Goal: Task Accomplishment & Management: Manage account settings

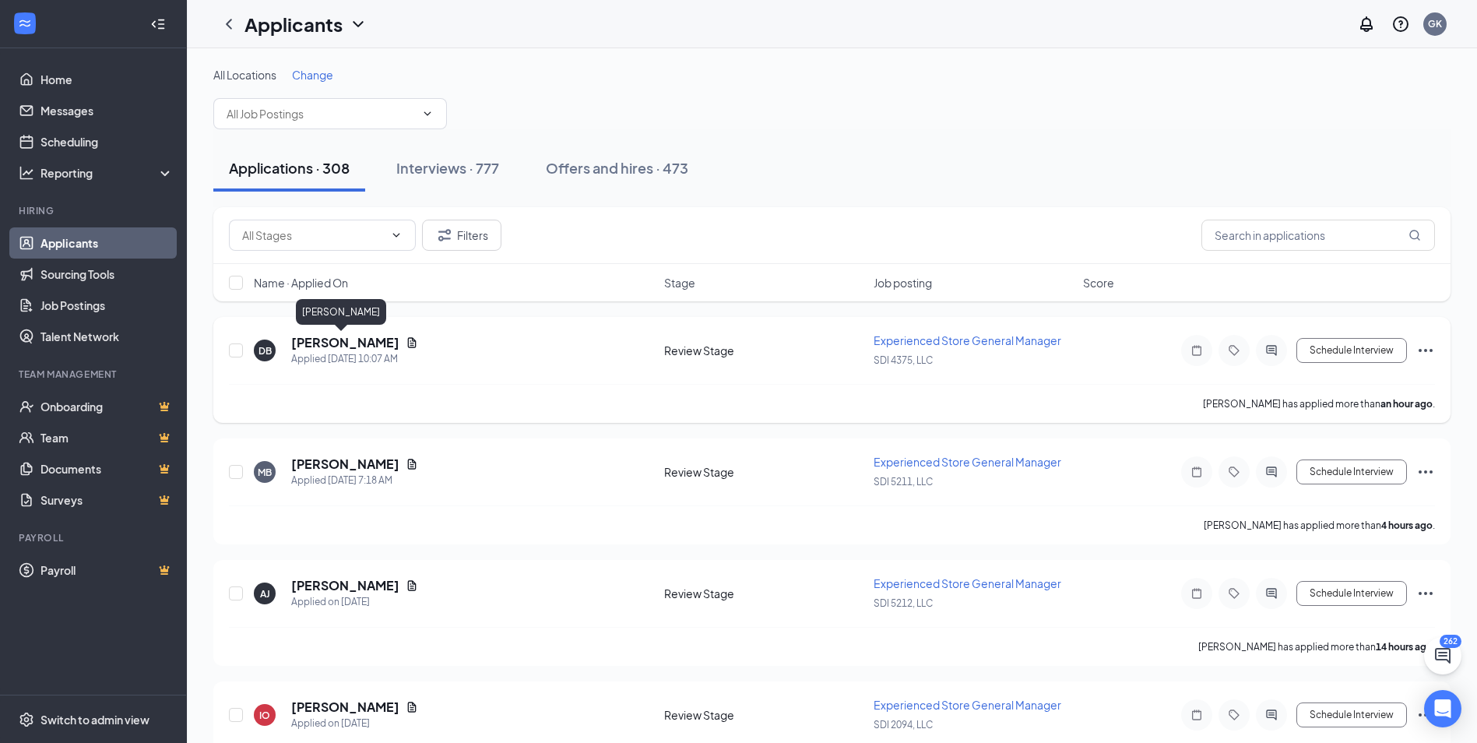
click at [352, 345] on h5 "[PERSON_NAME]" at bounding box center [345, 342] width 108 height 17
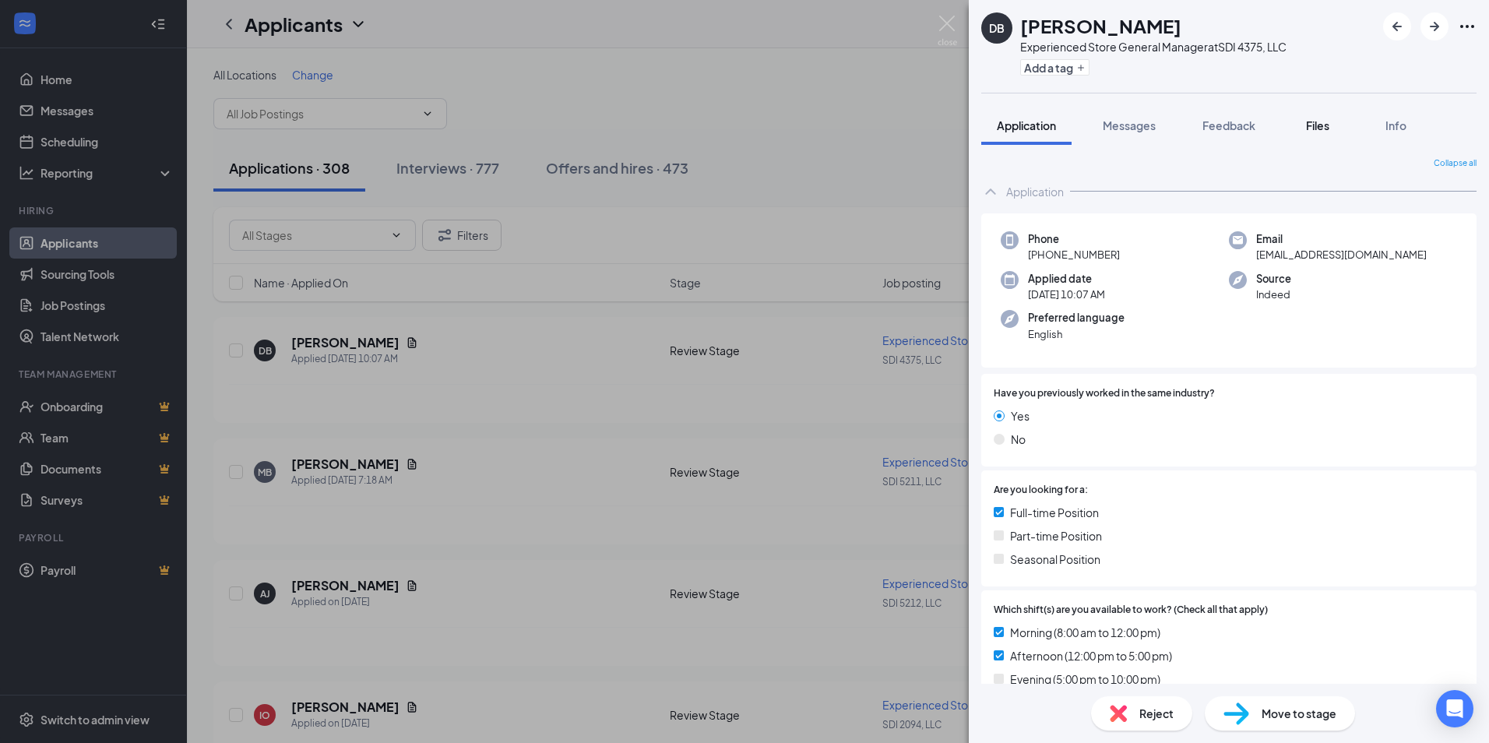
click at [1323, 123] on span "Files" at bounding box center [1317, 125] width 23 height 14
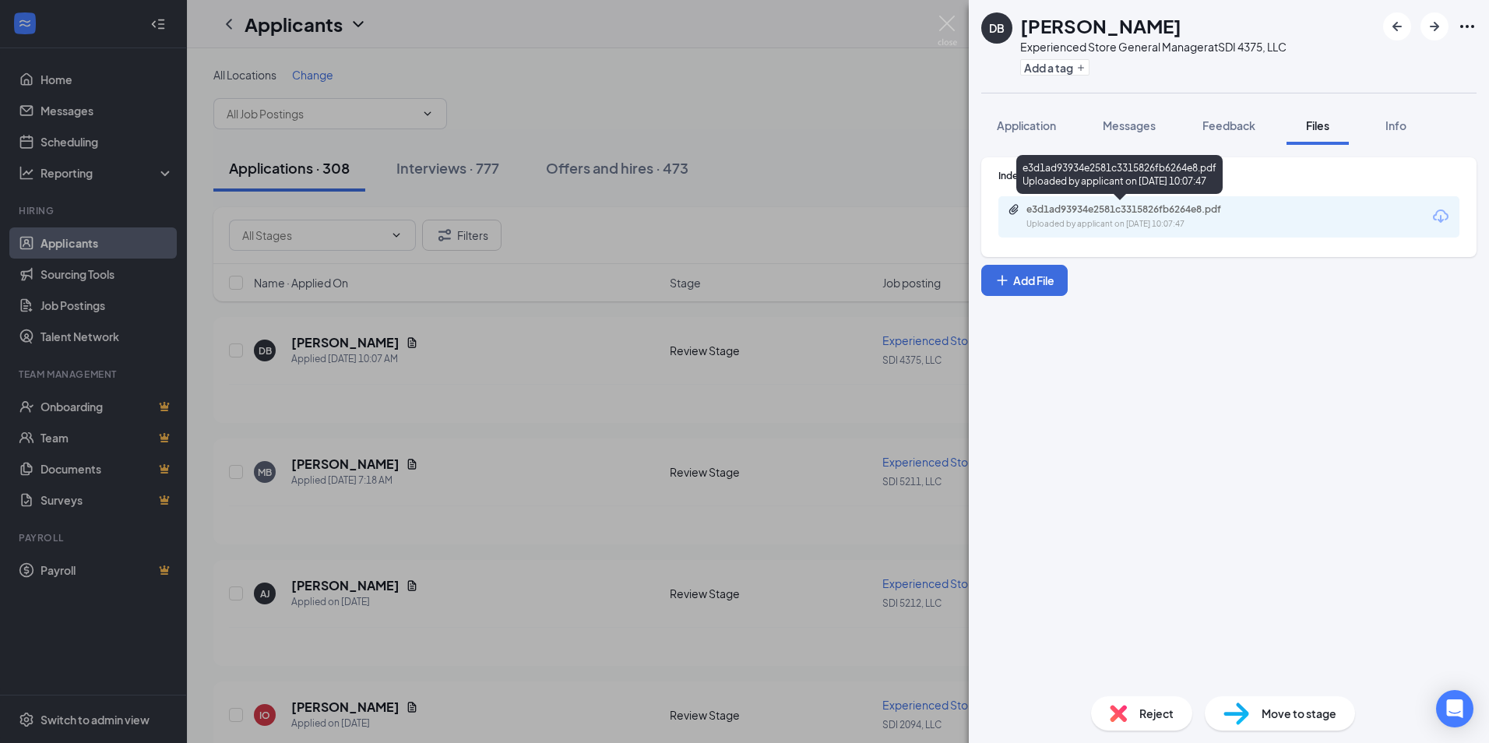
click at [1095, 206] on div "e3d1ad93934e2581c3315826fb6264e8.pdf" at bounding box center [1135, 209] width 218 height 12
click at [956, 23] on img at bounding box center [947, 31] width 19 height 30
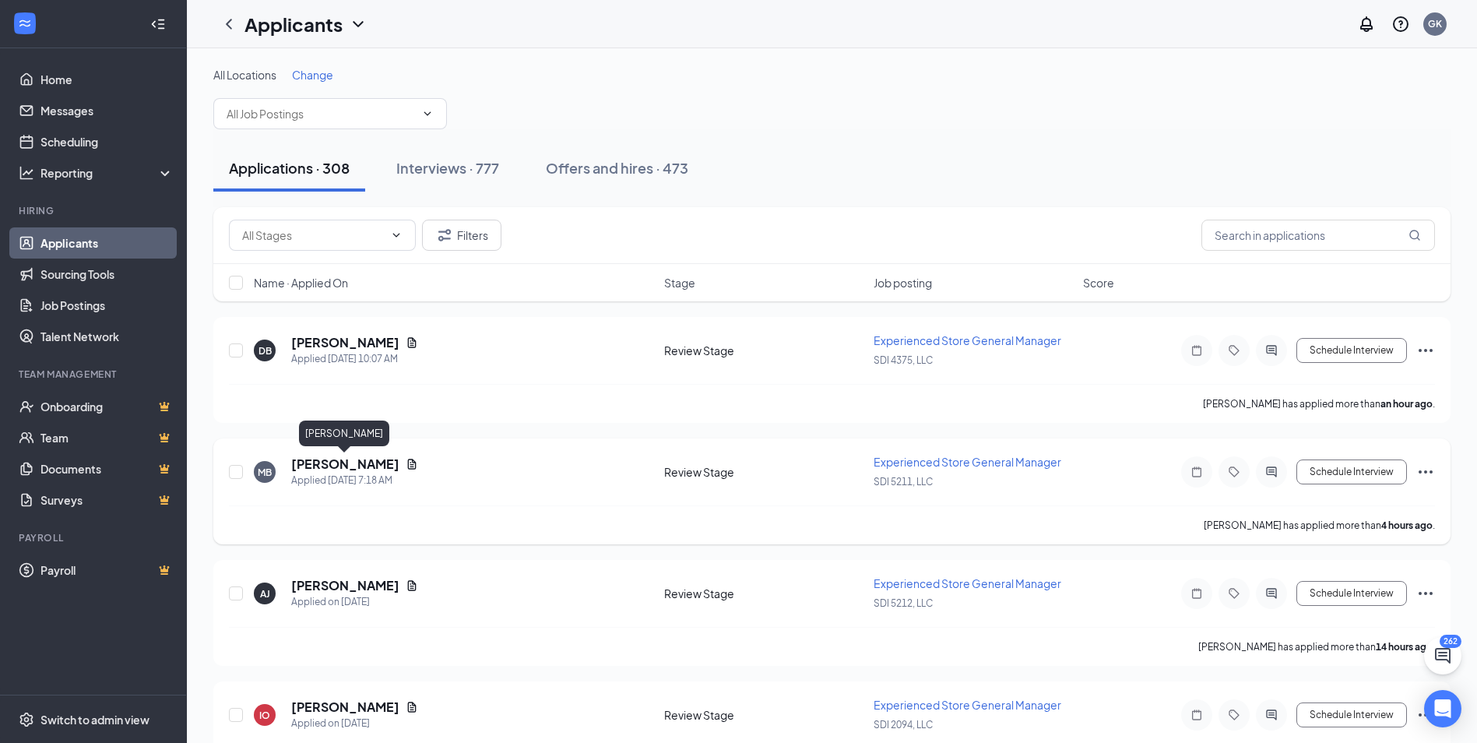
click at [321, 466] on h5 "[PERSON_NAME]" at bounding box center [345, 464] width 108 height 17
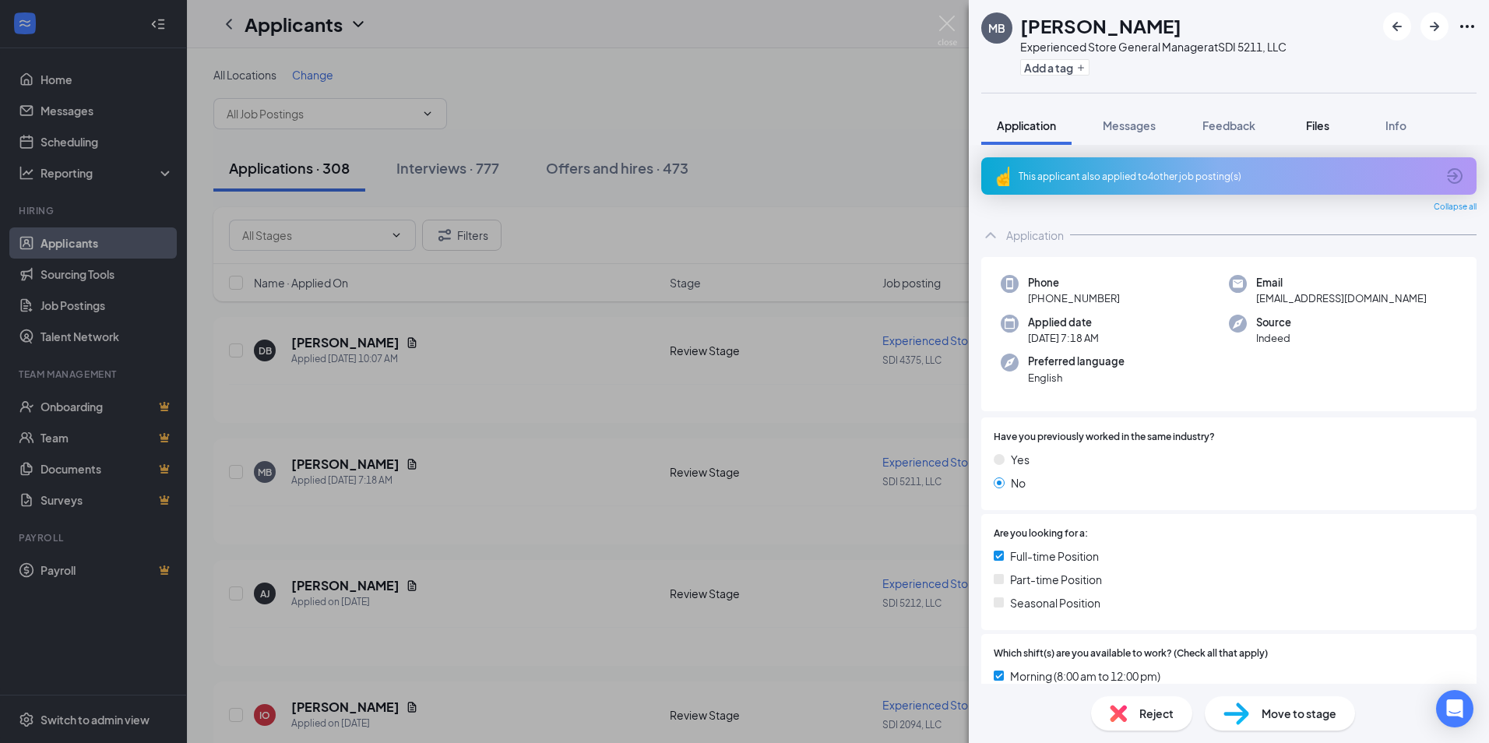
click at [1324, 125] on span "Files" at bounding box center [1317, 125] width 23 height 14
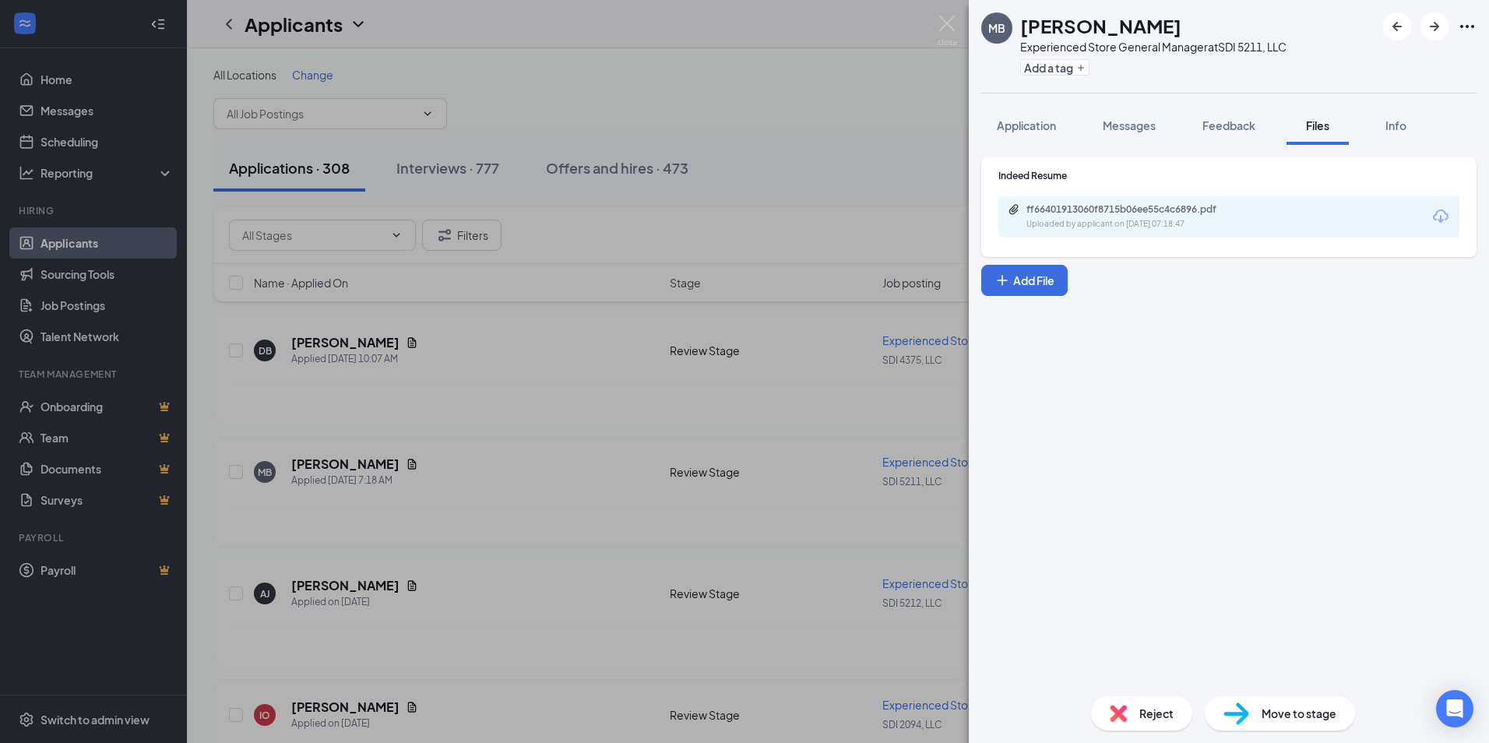
drag, startPoint x: 1134, startPoint y: 195, endPoint x: 1126, endPoint y: 205, distance: 12.8
click at [1131, 199] on div "Indeed Resume ff66401913060f8715b06ee55c4c6896.pdf Uploaded by applicant on [DA…" at bounding box center [1228, 203] width 461 height 69
click at [1125, 206] on div "ff66401913060f8715b06ee55c4c6896.pdf" at bounding box center [1135, 209] width 218 height 12
click at [947, 23] on img at bounding box center [947, 31] width 19 height 30
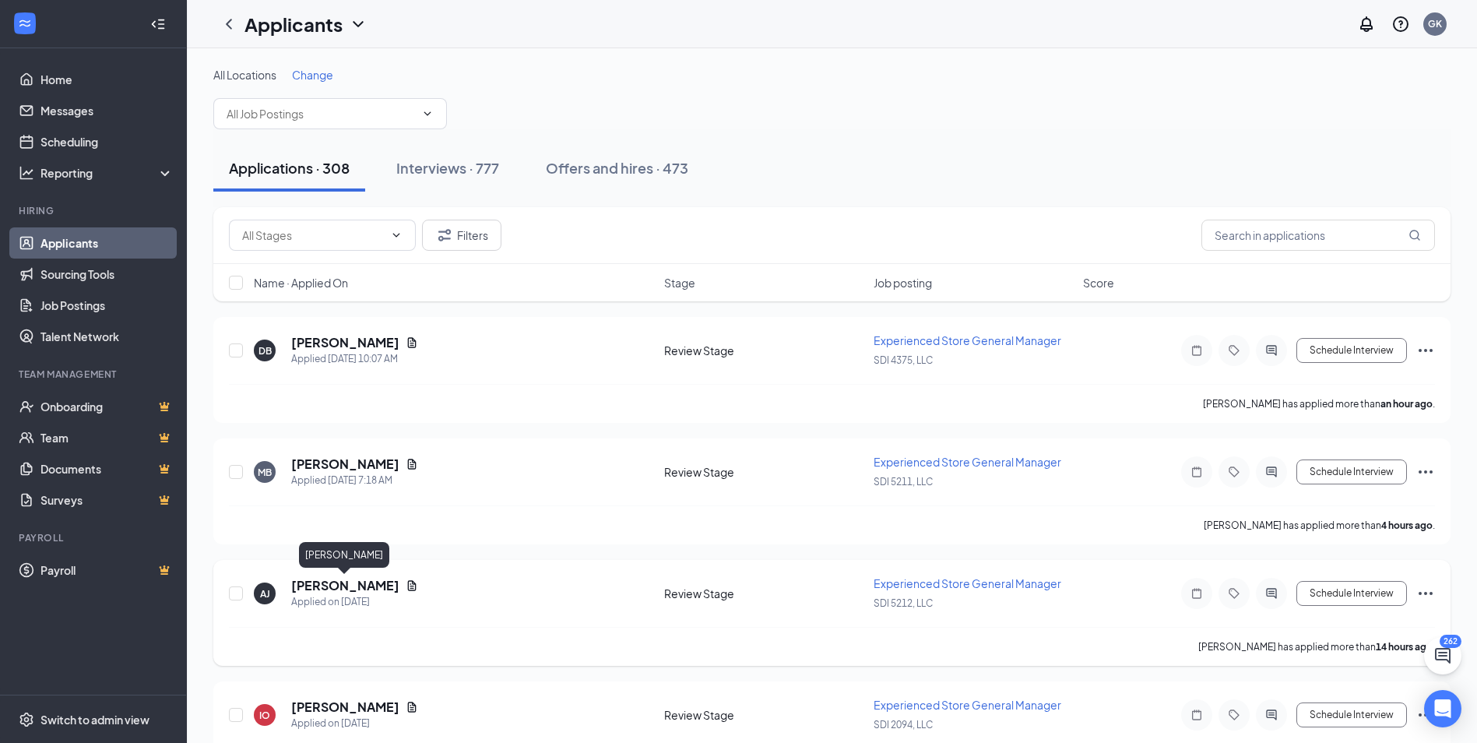
click at [345, 590] on h5 "[PERSON_NAME]" at bounding box center [345, 585] width 108 height 17
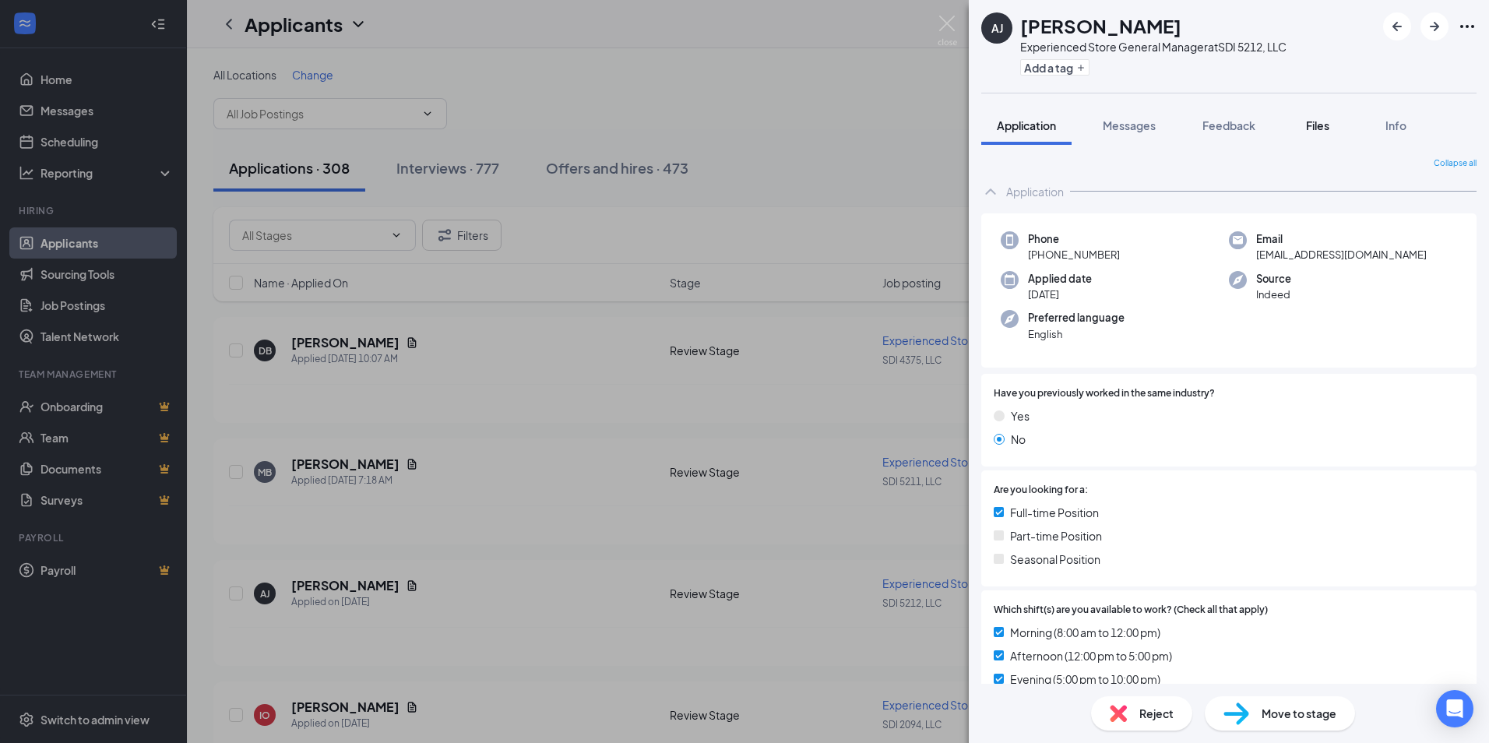
click at [1316, 126] on span "Files" at bounding box center [1317, 125] width 23 height 14
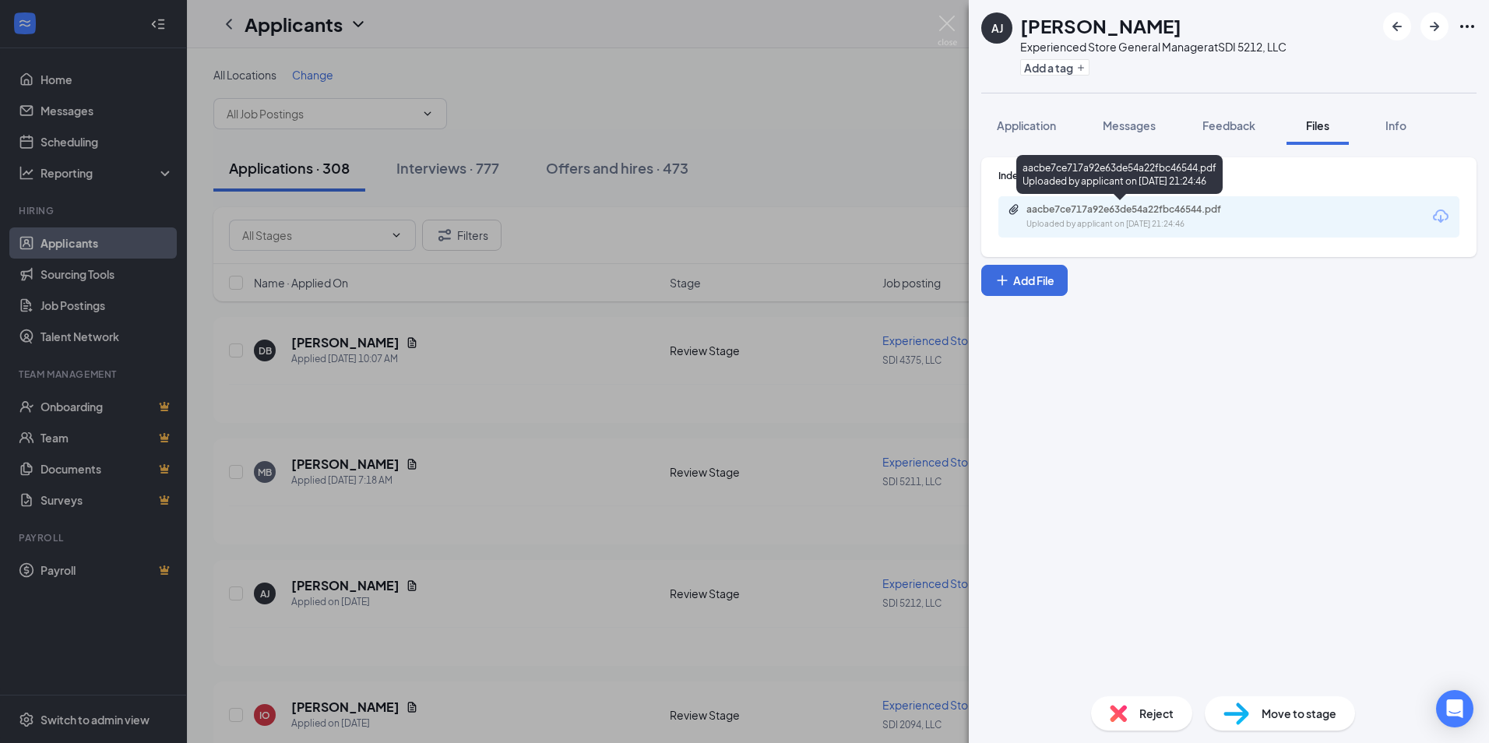
click at [1058, 210] on div "aacbe7ce717a92e63de54a22fbc46544.pdf" at bounding box center [1135, 209] width 218 height 12
click at [950, 23] on img at bounding box center [947, 31] width 19 height 30
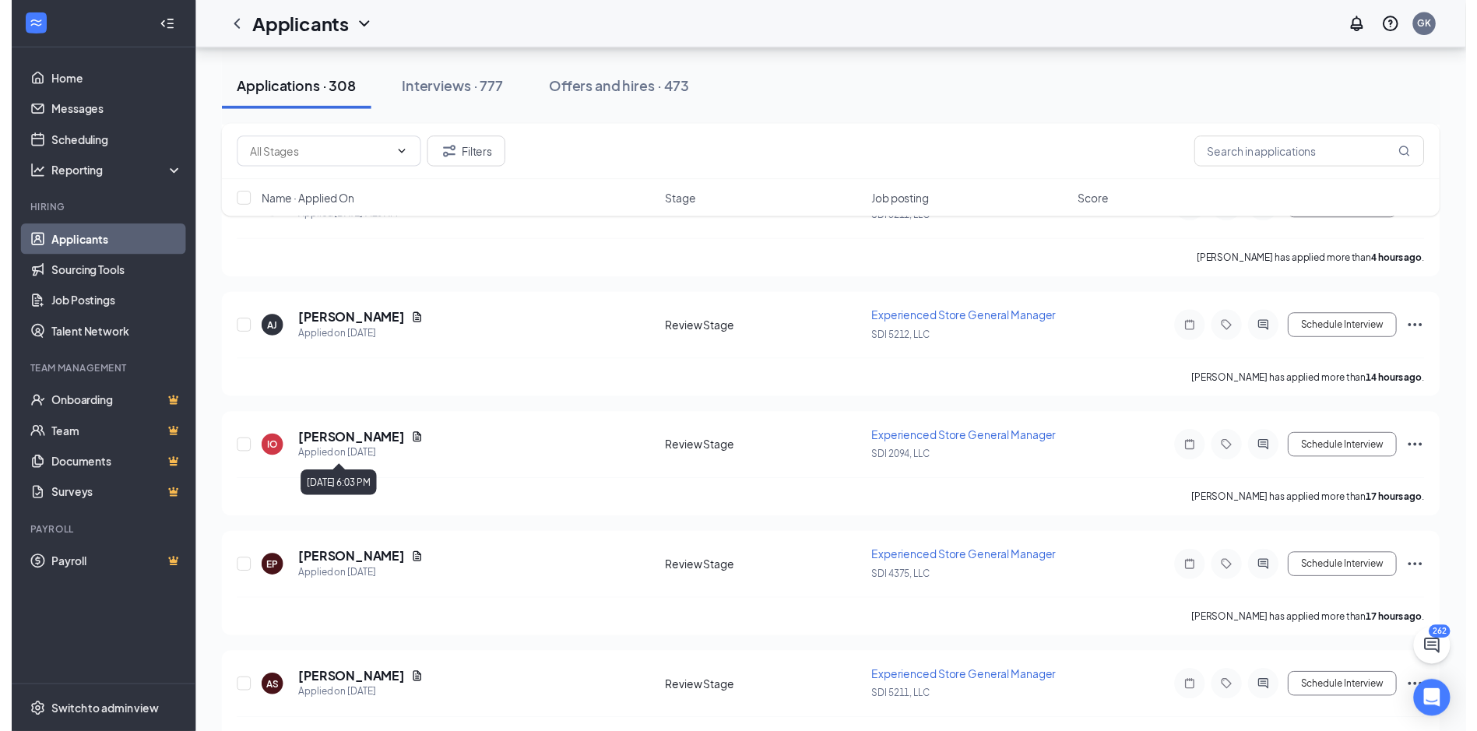
scroll to position [311, 0]
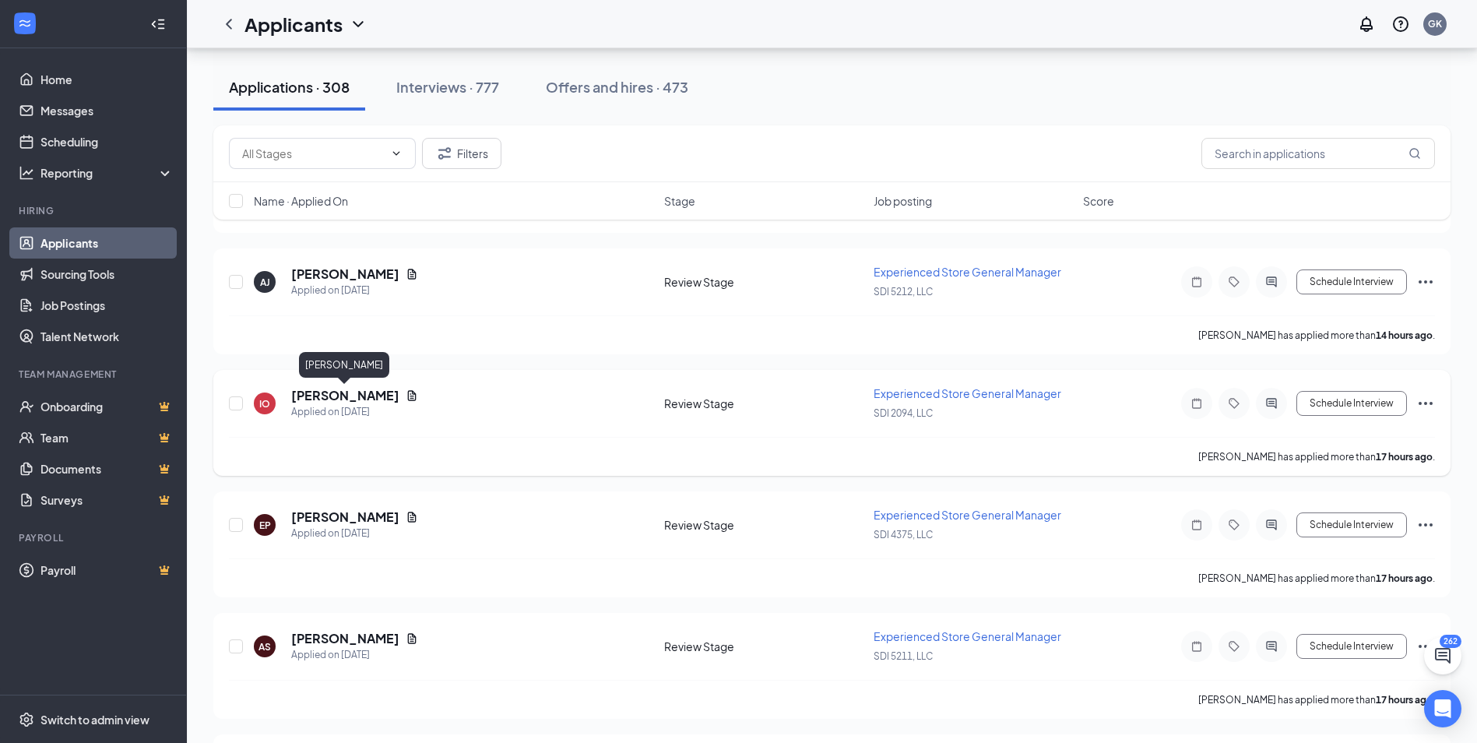
click at [381, 396] on h5 "[PERSON_NAME]" at bounding box center [345, 395] width 108 height 17
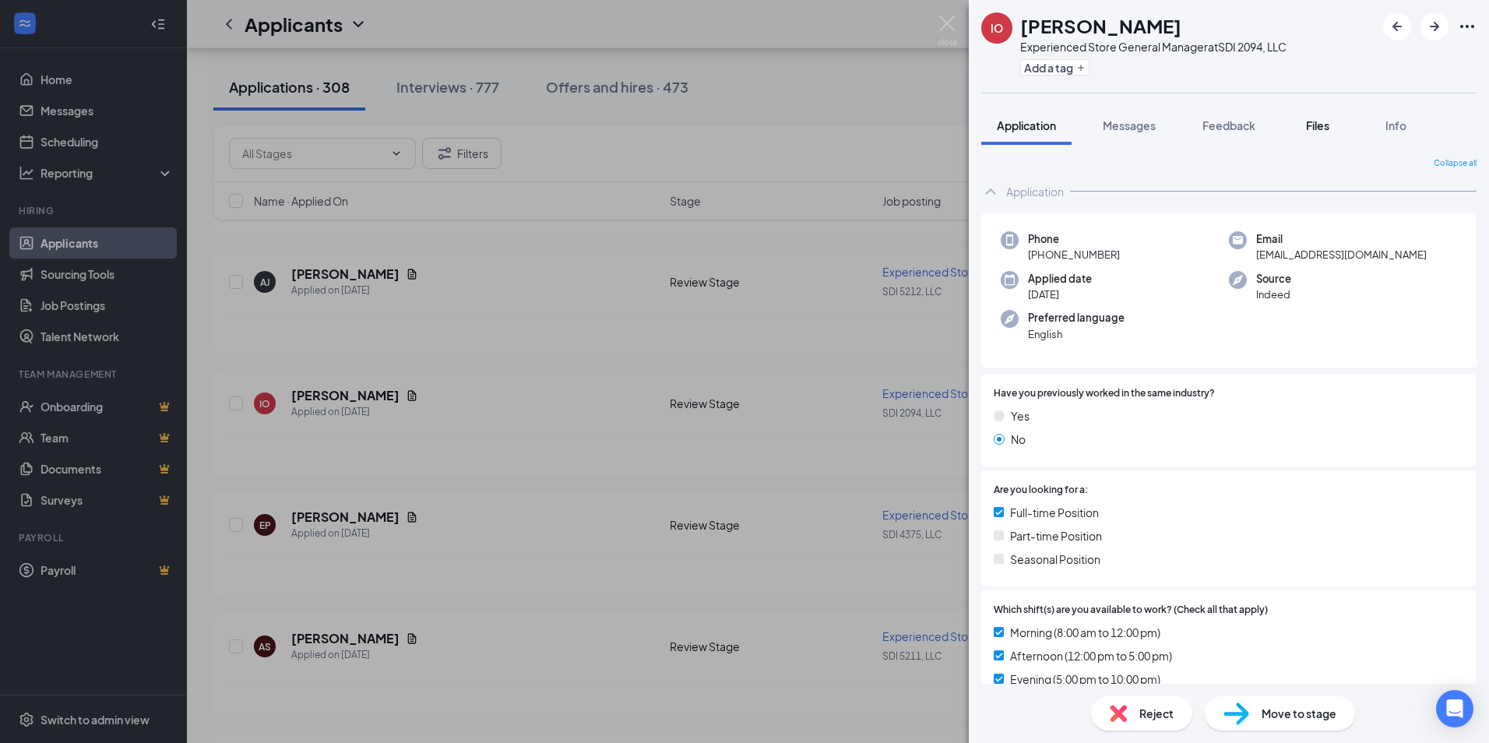
click at [1313, 134] on button "Files" at bounding box center [1317, 125] width 62 height 39
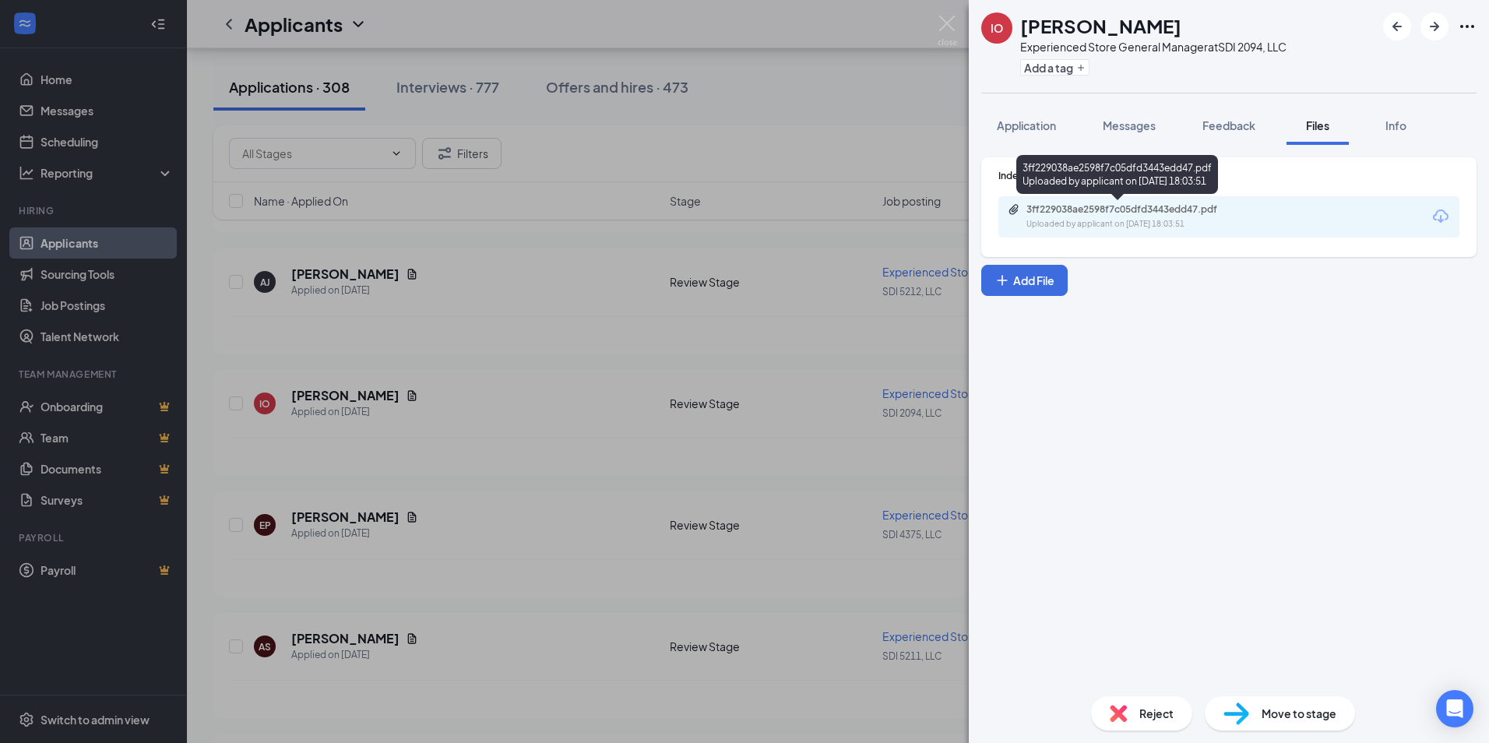
click at [1100, 207] on div "3ff229038ae2598f7c05dfd3443edd47.pdf" at bounding box center [1135, 209] width 218 height 12
click at [943, 25] on img at bounding box center [947, 31] width 19 height 30
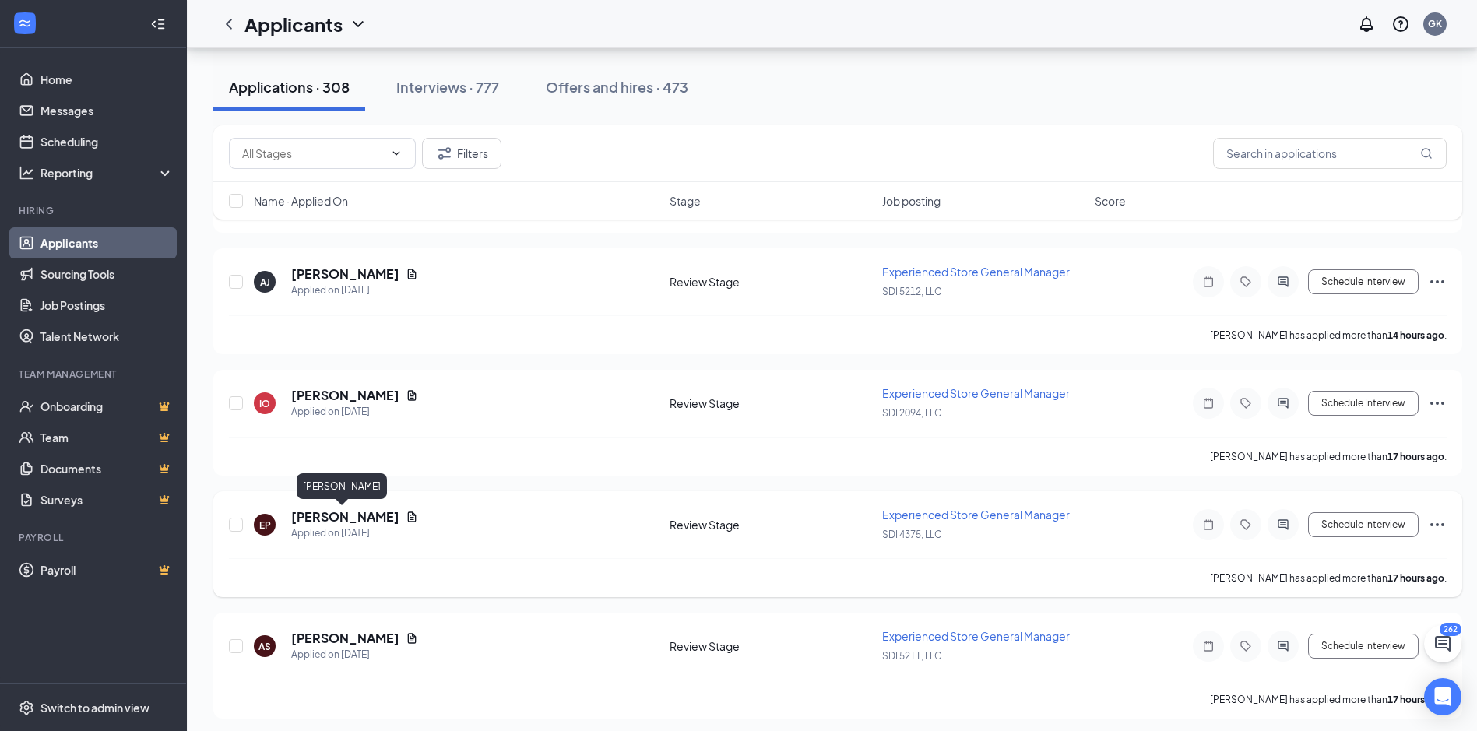
click at [326, 522] on h5 "[PERSON_NAME]" at bounding box center [345, 517] width 108 height 17
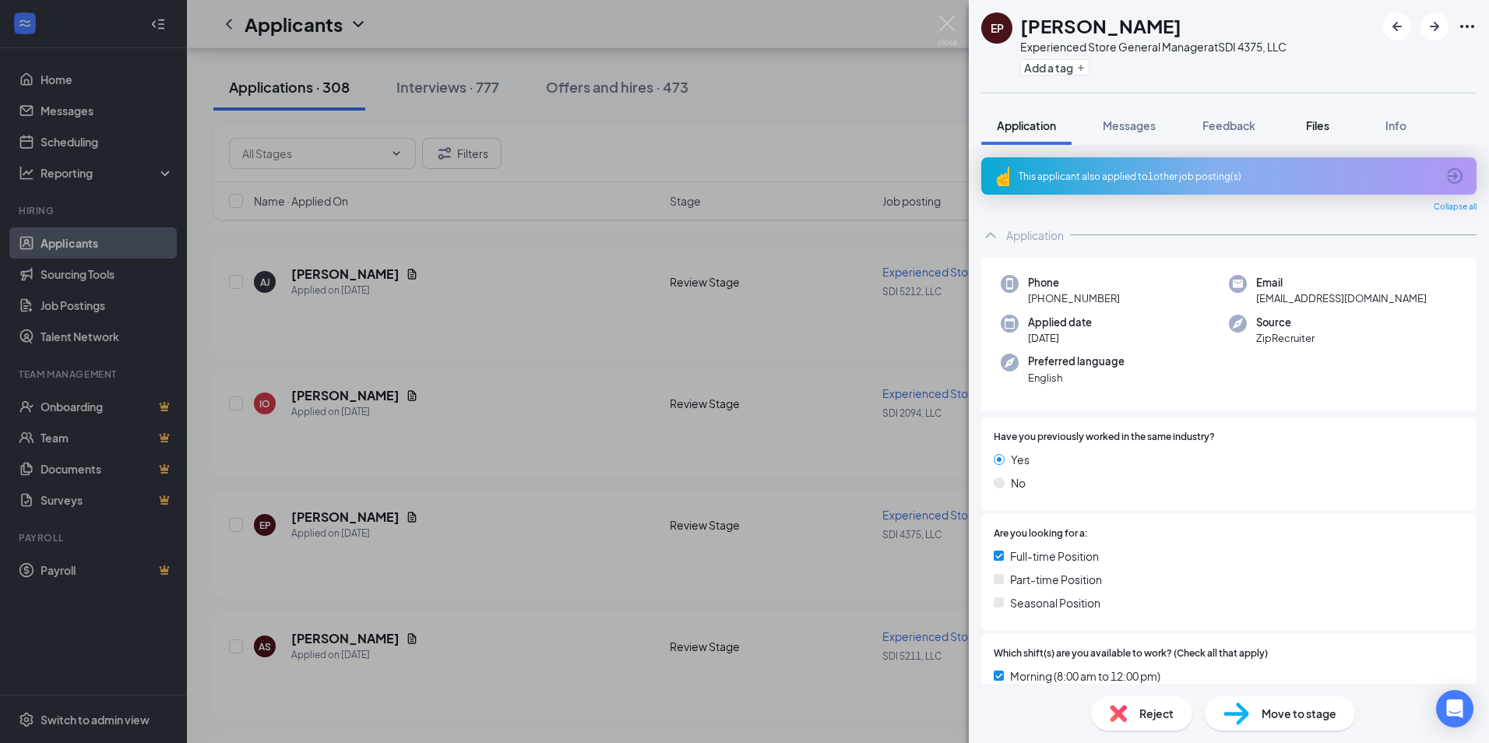
click at [1315, 124] on span "Files" at bounding box center [1317, 125] width 23 height 14
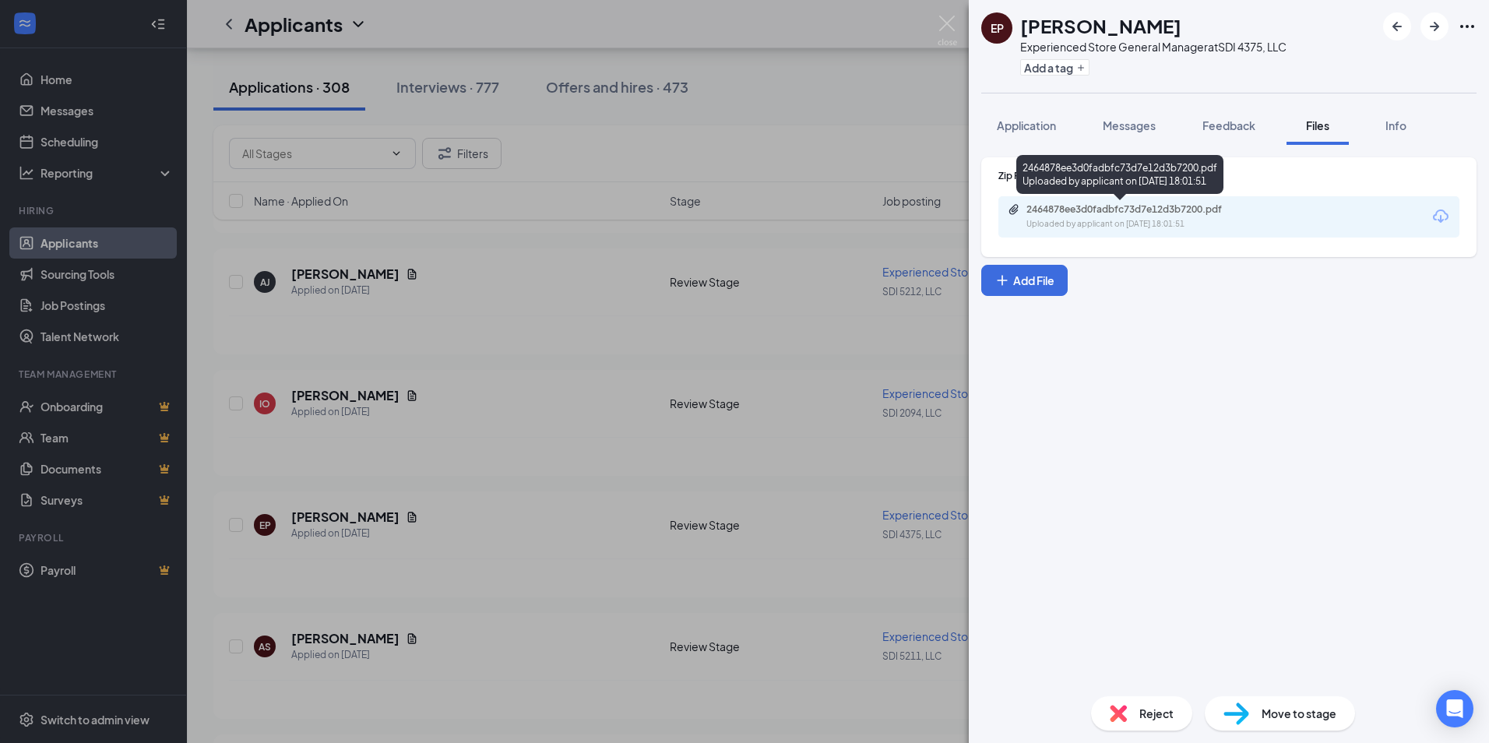
click at [1063, 209] on div "2464878ee3d0fadbfc73d7e12d3b7200.pdf" at bounding box center [1135, 209] width 218 height 12
click at [954, 24] on img at bounding box center [947, 31] width 19 height 30
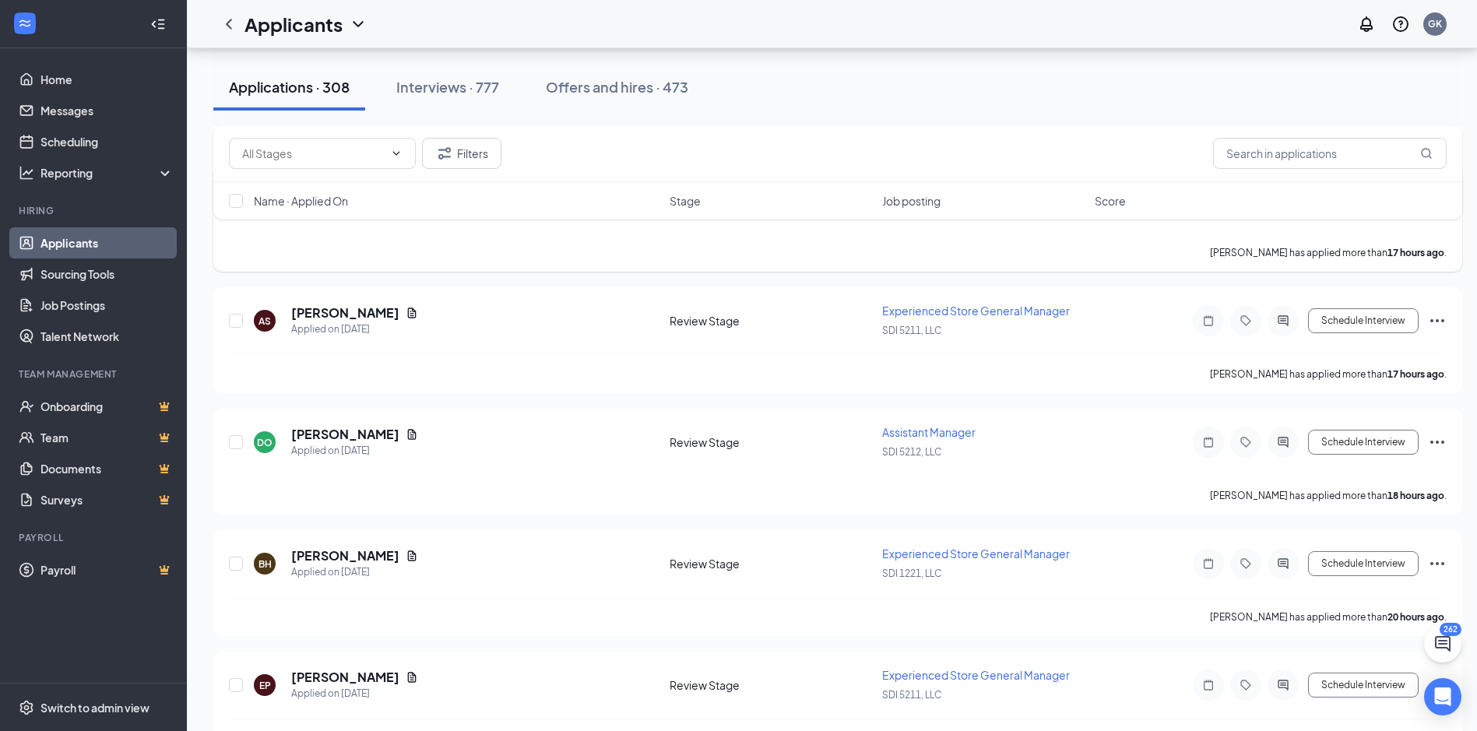
scroll to position [701, 0]
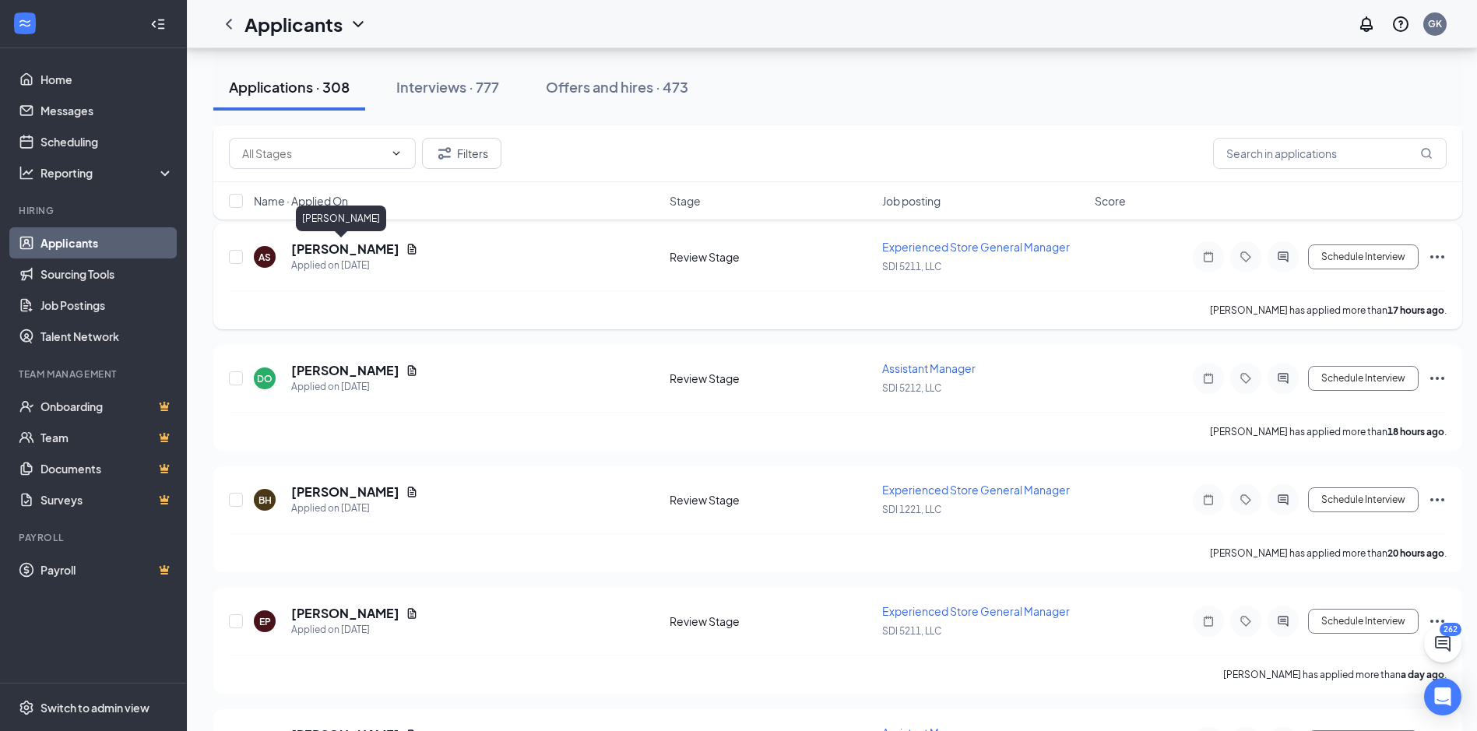
click at [324, 248] on h5 "[PERSON_NAME]" at bounding box center [345, 249] width 108 height 17
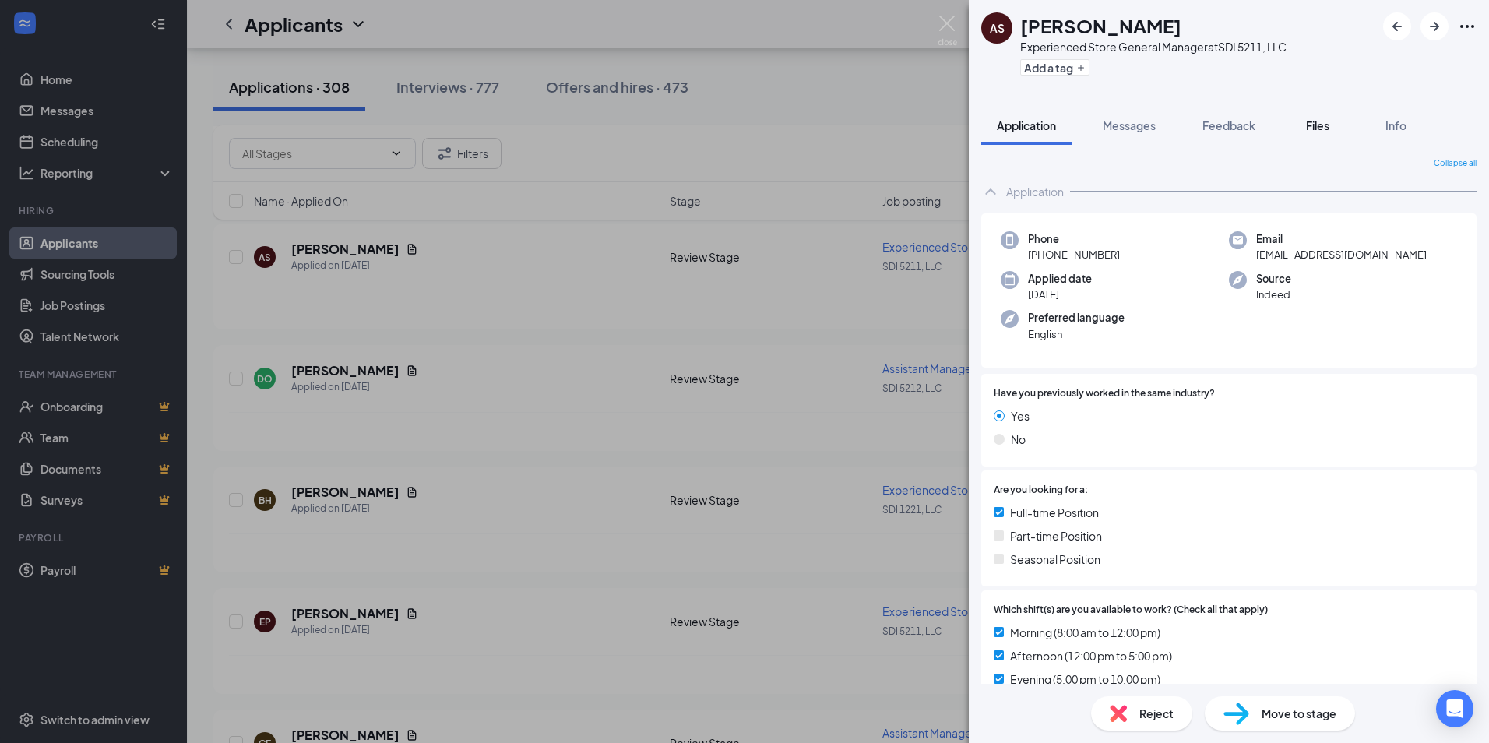
click at [1315, 117] on button "Files" at bounding box center [1317, 125] width 62 height 39
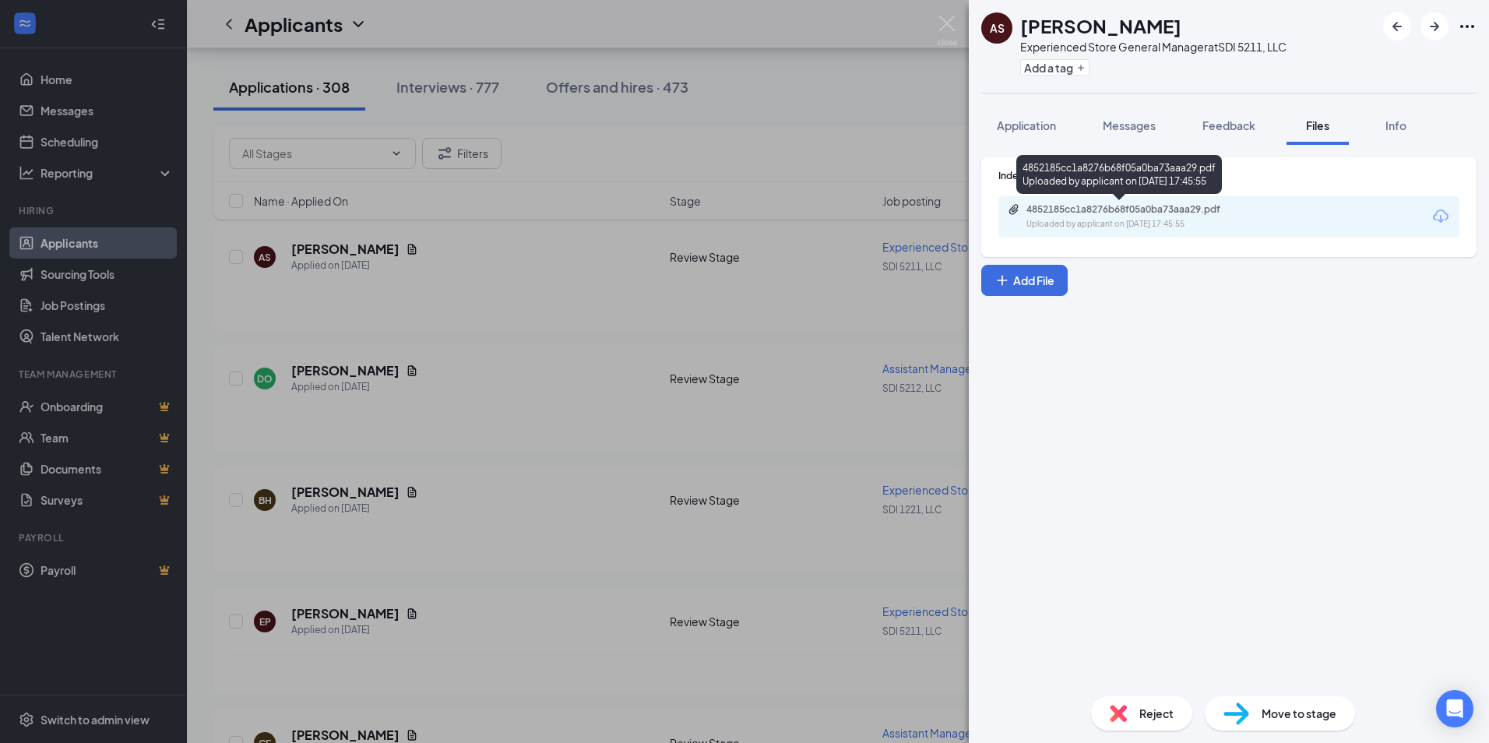
click at [1104, 206] on div "4852185cc1a8276b68f05a0ba73aaa29.pdf" at bounding box center [1135, 209] width 218 height 12
drag, startPoint x: 944, startPoint y: 26, endPoint x: 911, endPoint y: 40, distance: 35.9
click at [944, 25] on img at bounding box center [947, 31] width 19 height 30
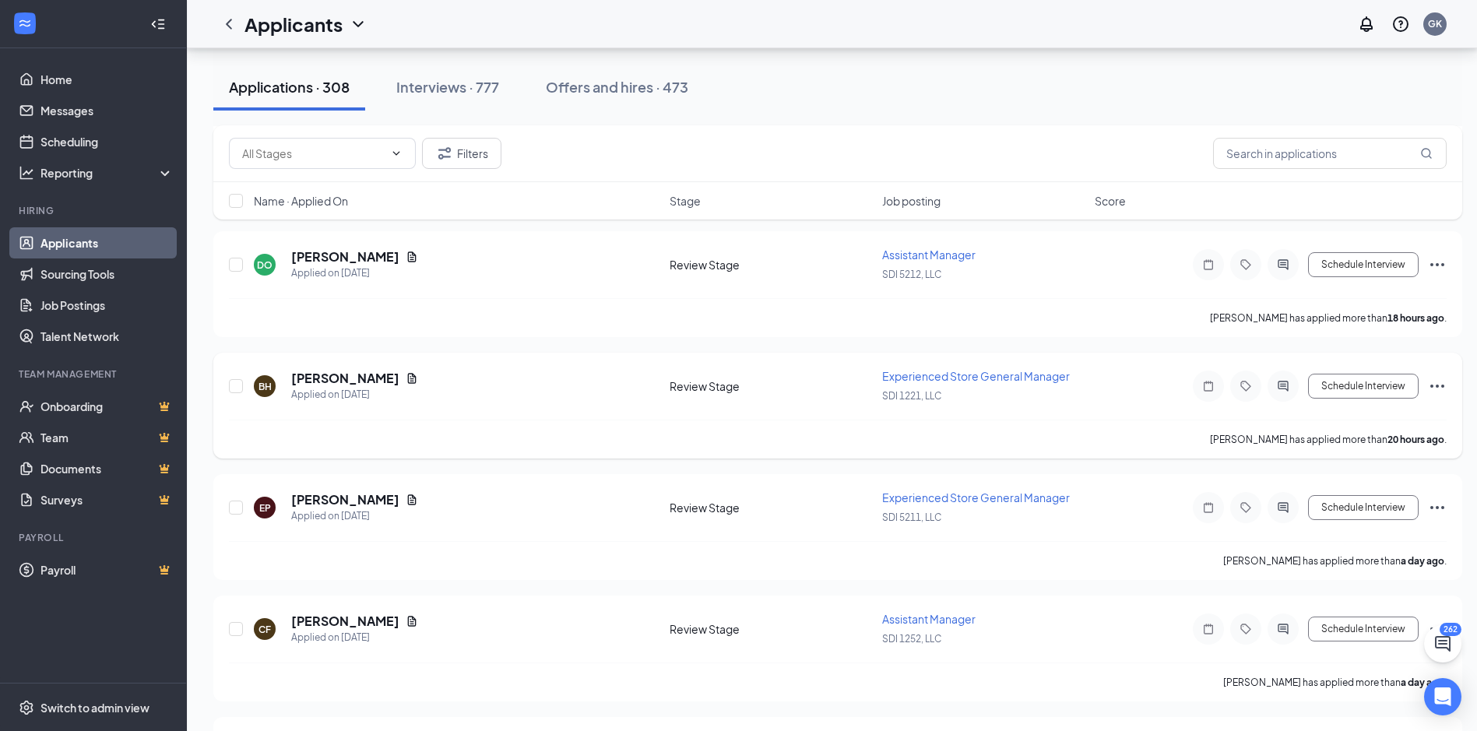
scroll to position [779, 0]
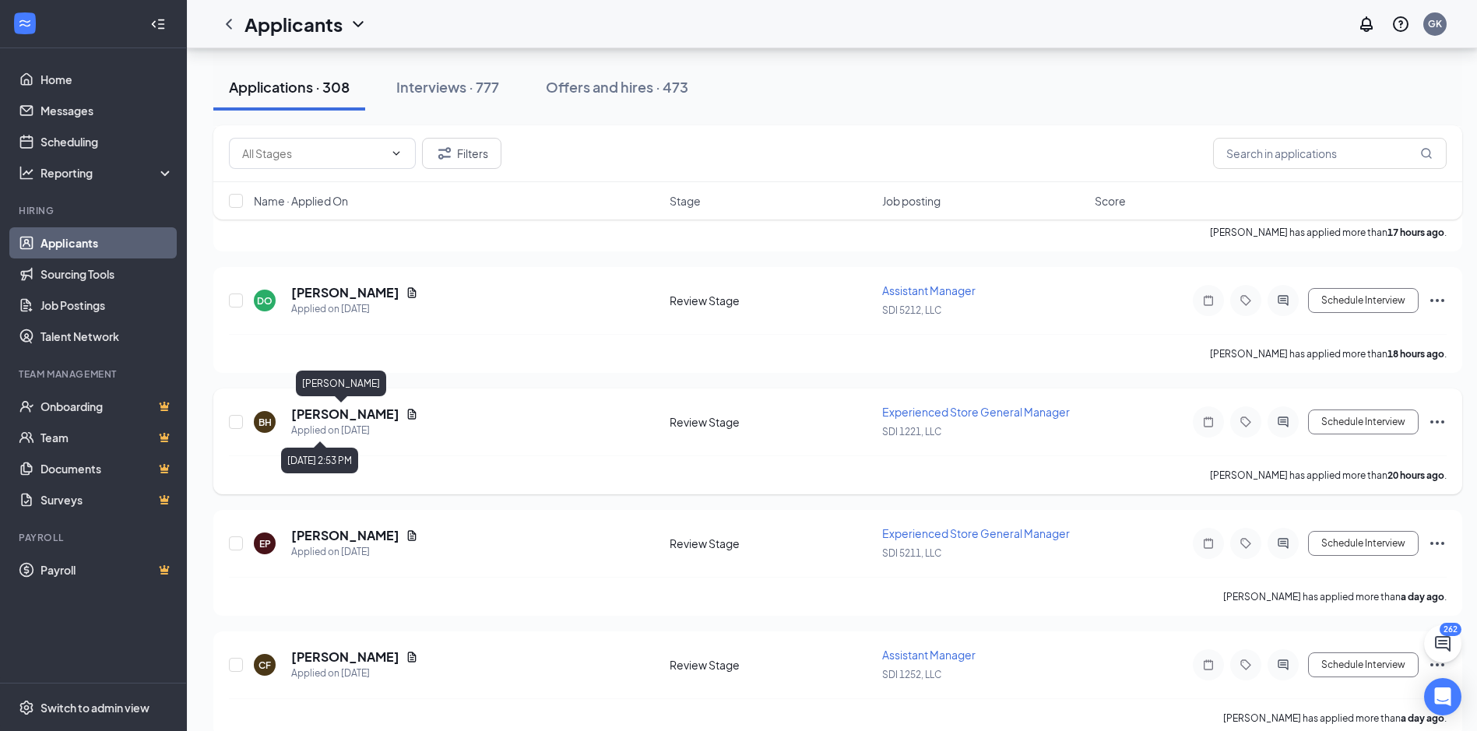
click at [346, 413] on h5 "[PERSON_NAME]" at bounding box center [345, 414] width 108 height 17
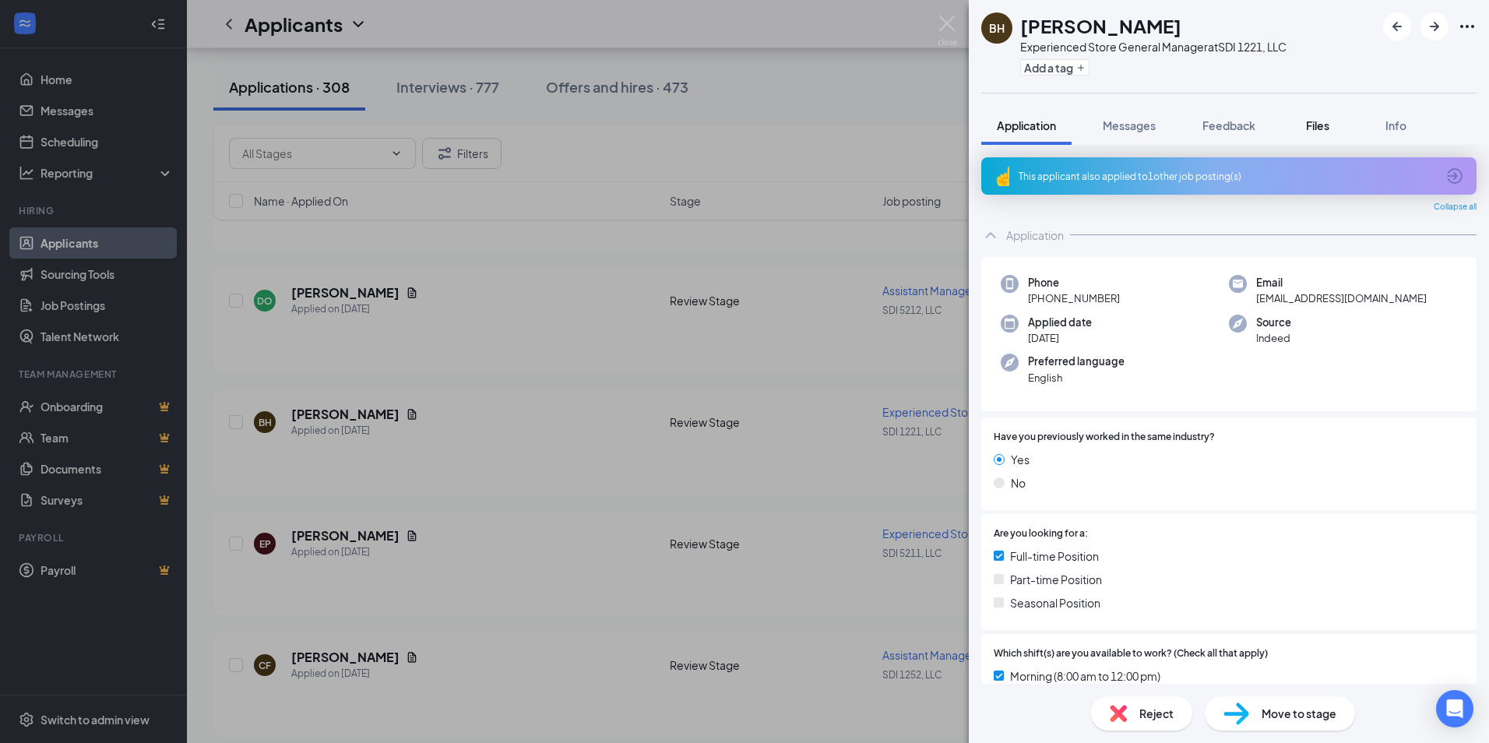
click at [1314, 121] on span "Files" at bounding box center [1317, 125] width 23 height 14
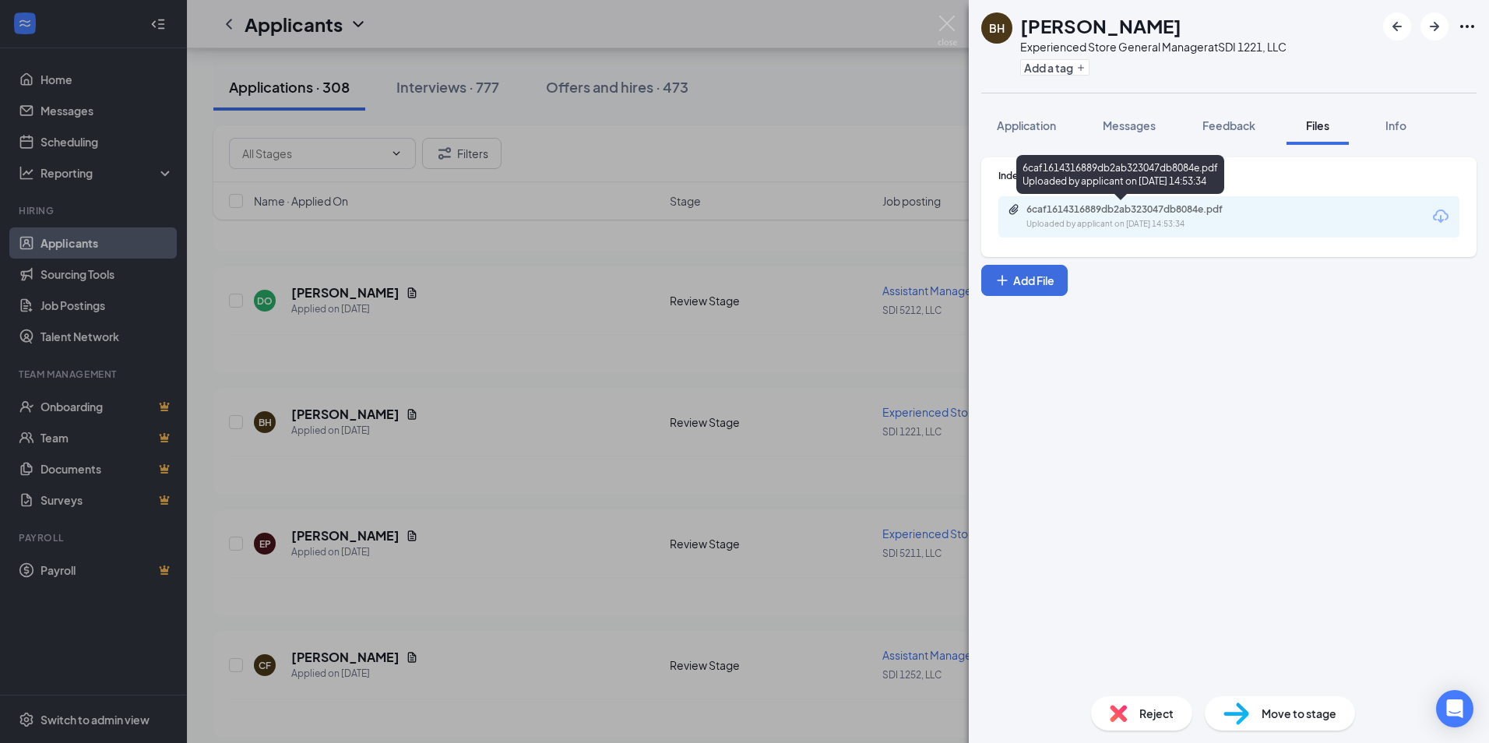
click at [1099, 209] on div "6caf1614316889db2ab323047db8084e.pdf" at bounding box center [1135, 209] width 218 height 12
click at [949, 22] on img at bounding box center [947, 31] width 19 height 30
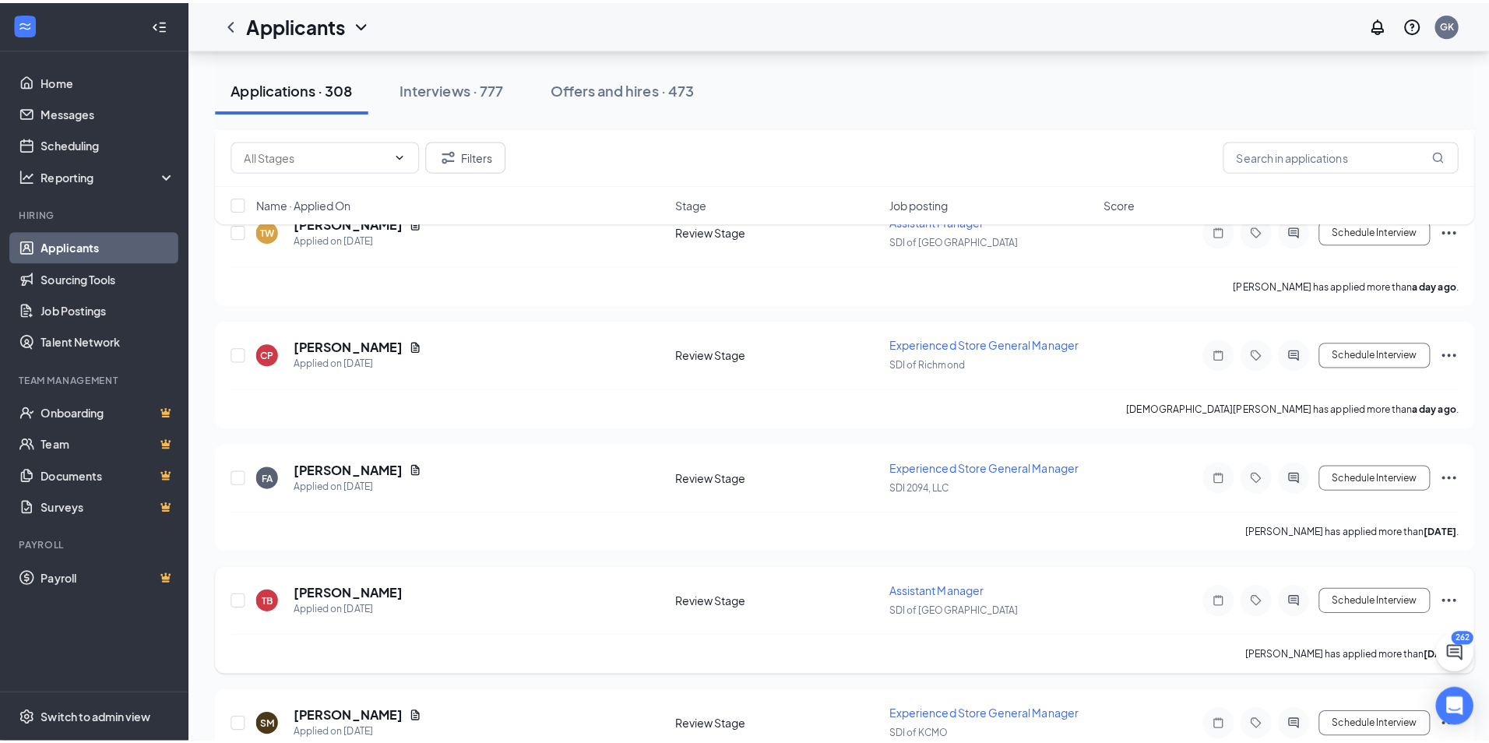
scroll to position [1480, 0]
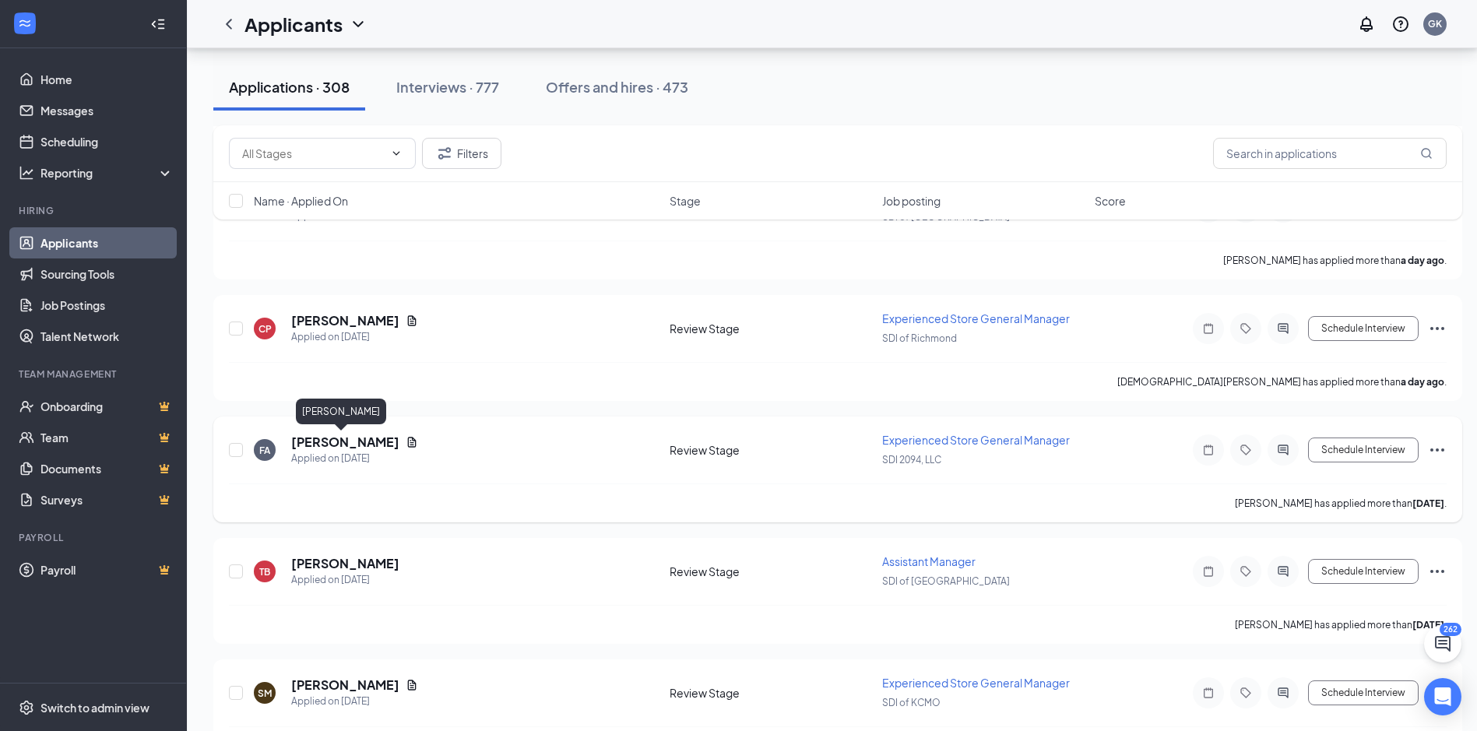
click at [353, 447] on h5 "[PERSON_NAME]" at bounding box center [345, 442] width 108 height 17
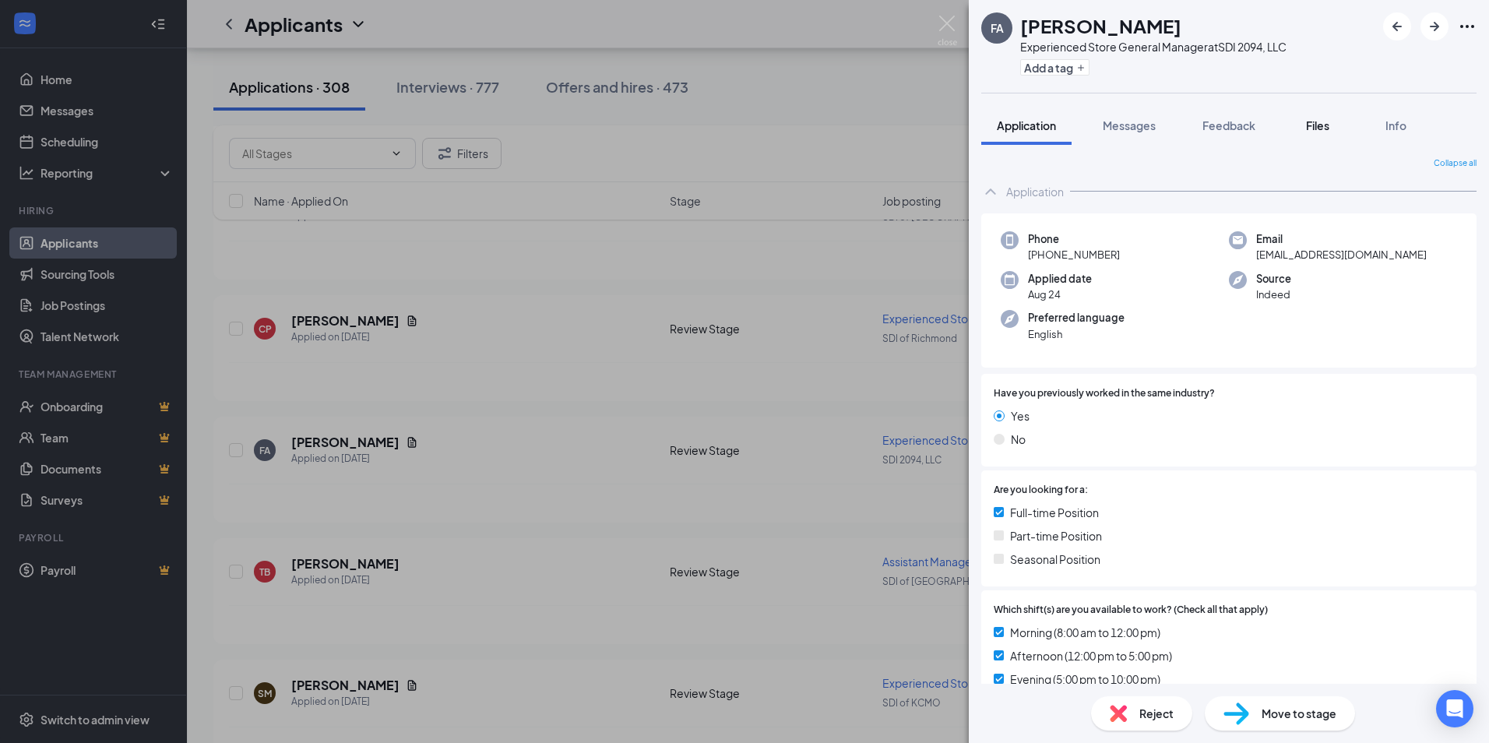
click at [1315, 124] on span "Files" at bounding box center [1317, 125] width 23 height 14
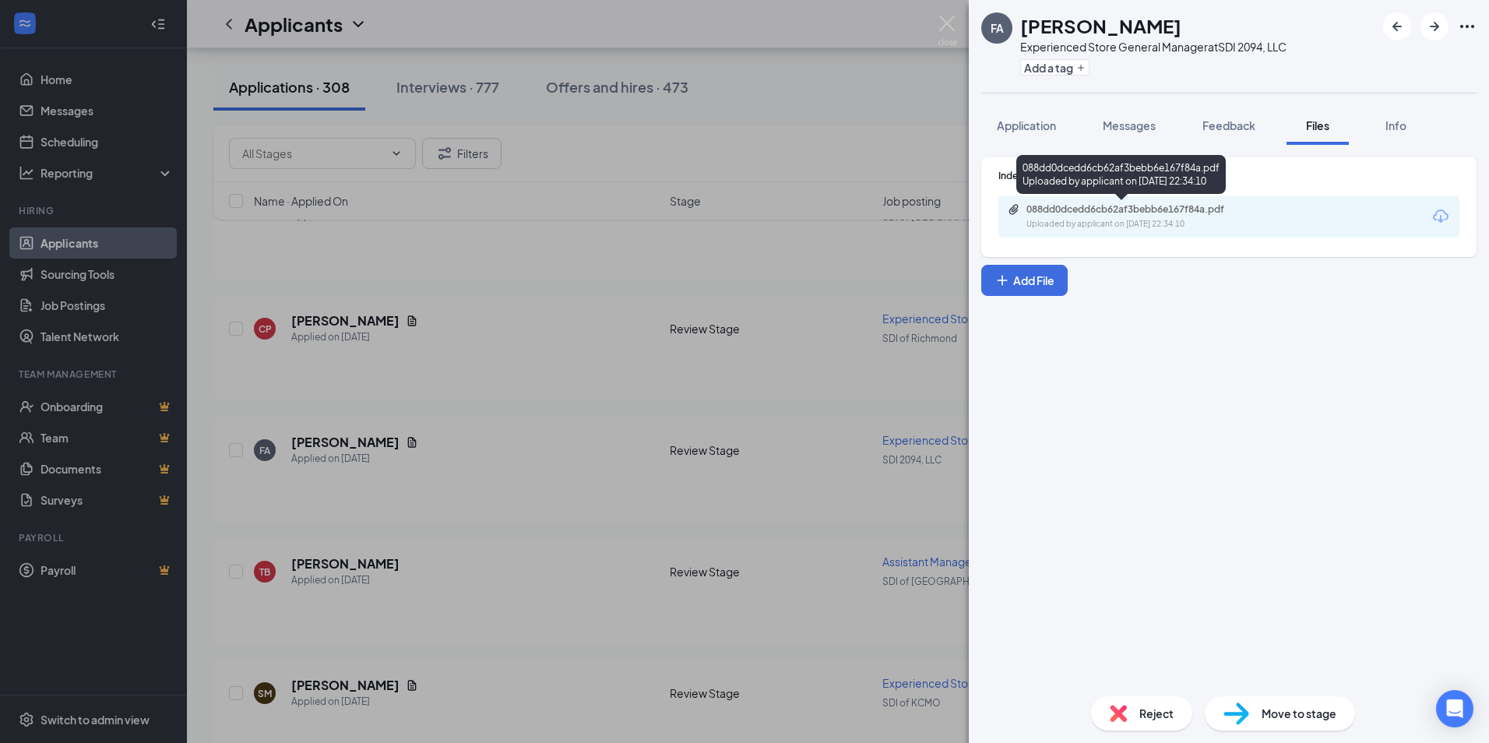
click at [1130, 200] on div "088dd0dcedd6cb62af3bebb6e167f84a.pdf Uploaded by applicant on [DATE] 22:34:10" at bounding box center [1228, 216] width 461 height 41
click at [1121, 214] on div "088dd0dcedd6cb62af3bebb6e167f84a.pdf" at bounding box center [1135, 209] width 218 height 12
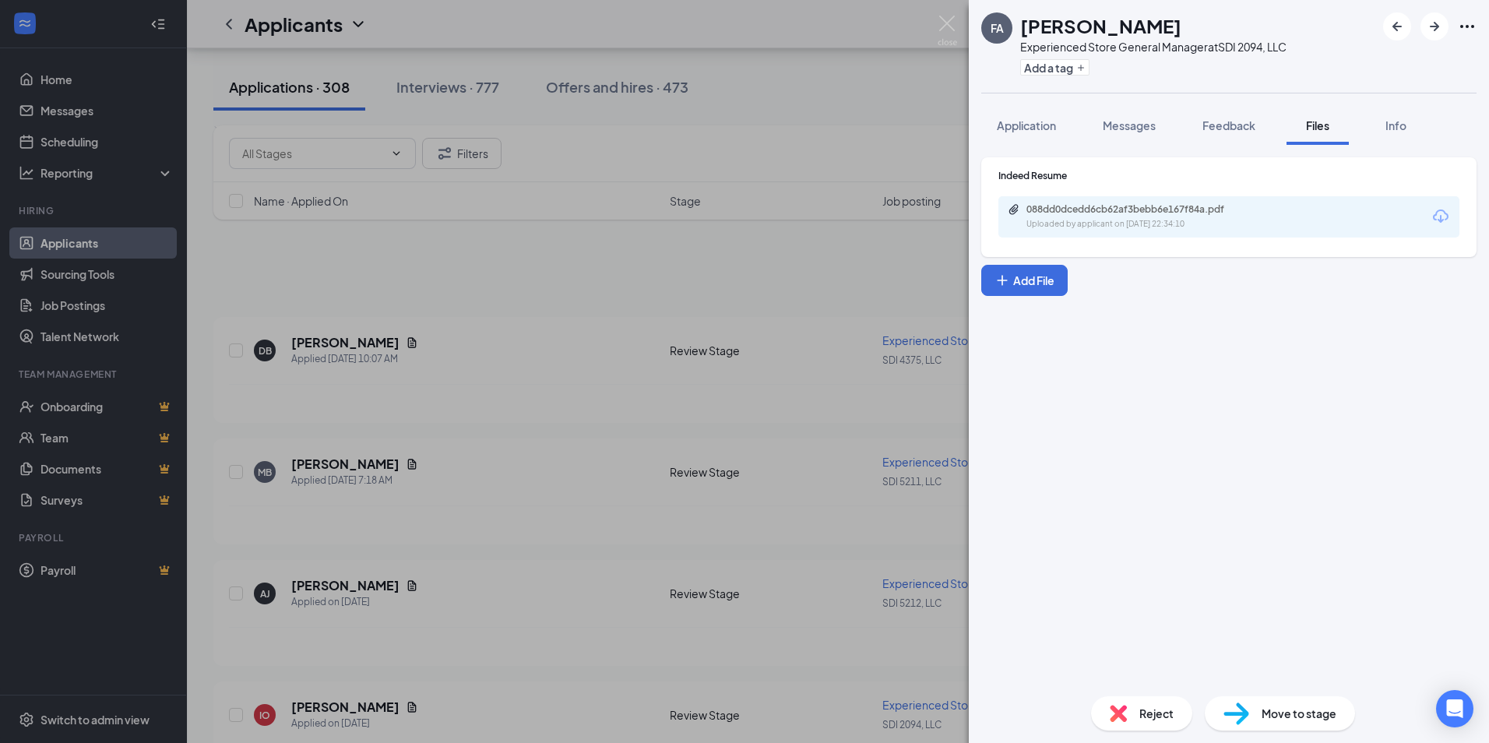
scroll to position [1480, 0]
